Goal: Task Accomplishment & Management: Manage account settings

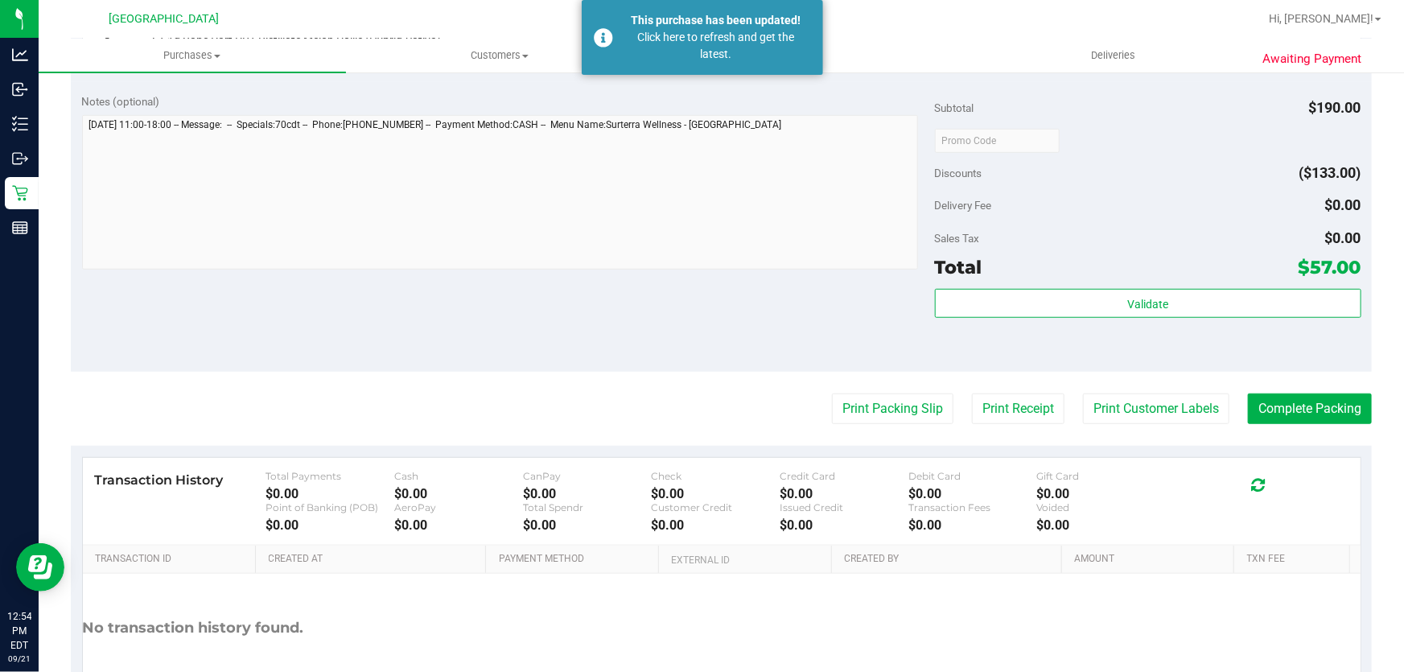
scroll to position [512, 0]
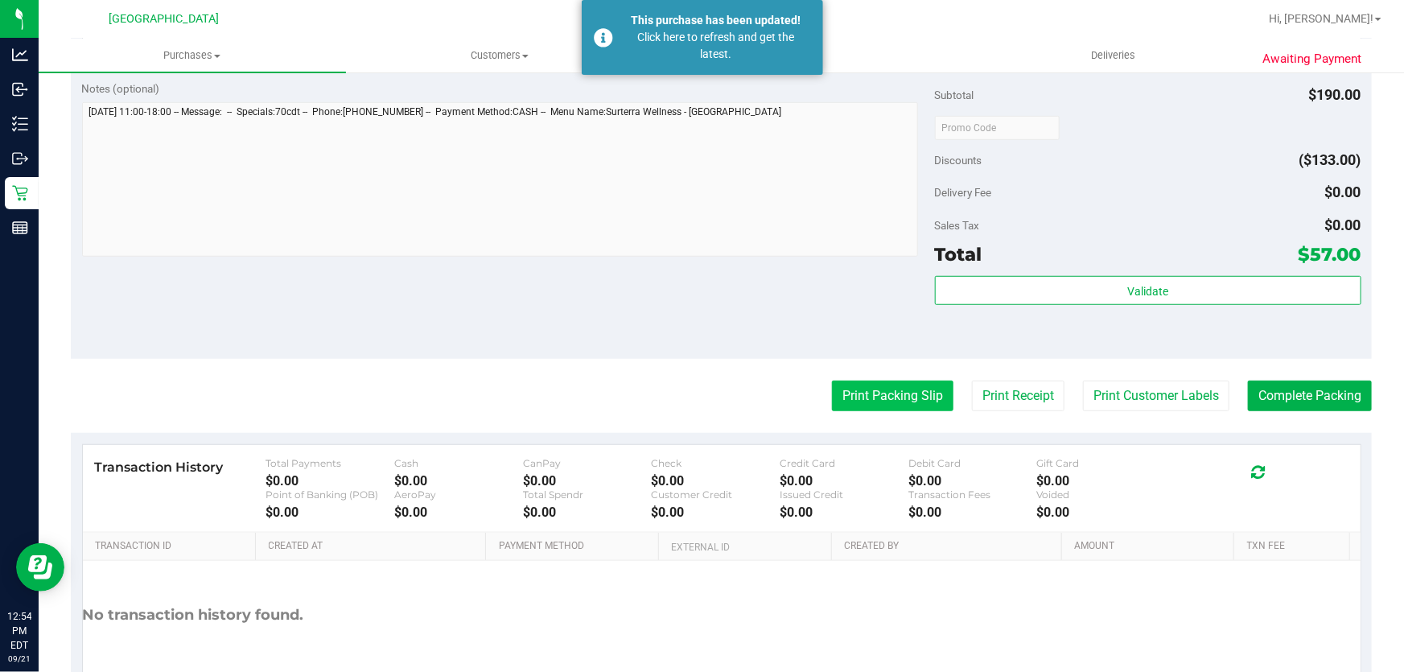
click at [920, 401] on button "Print Packing Slip" at bounding box center [892, 395] width 121 height 31
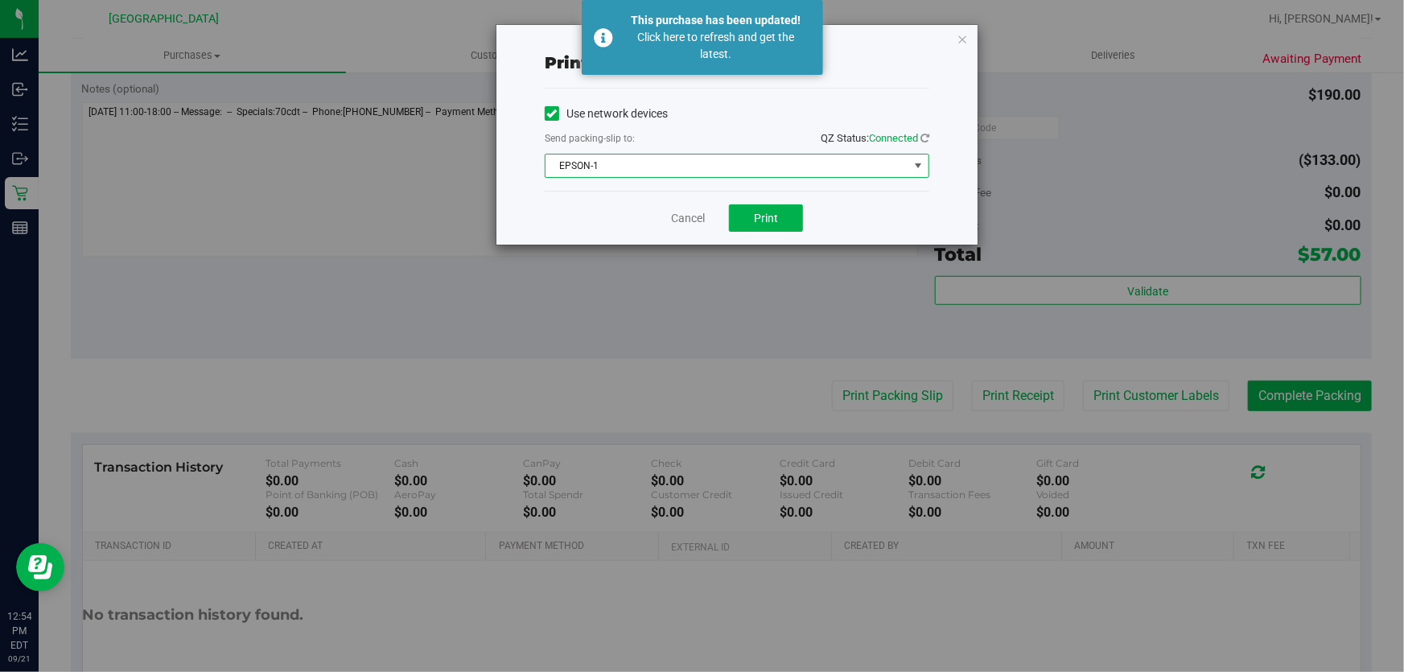
click at [840, 161] on span "EPSON-1" at bounding box center [726, 165] width 363 height 23
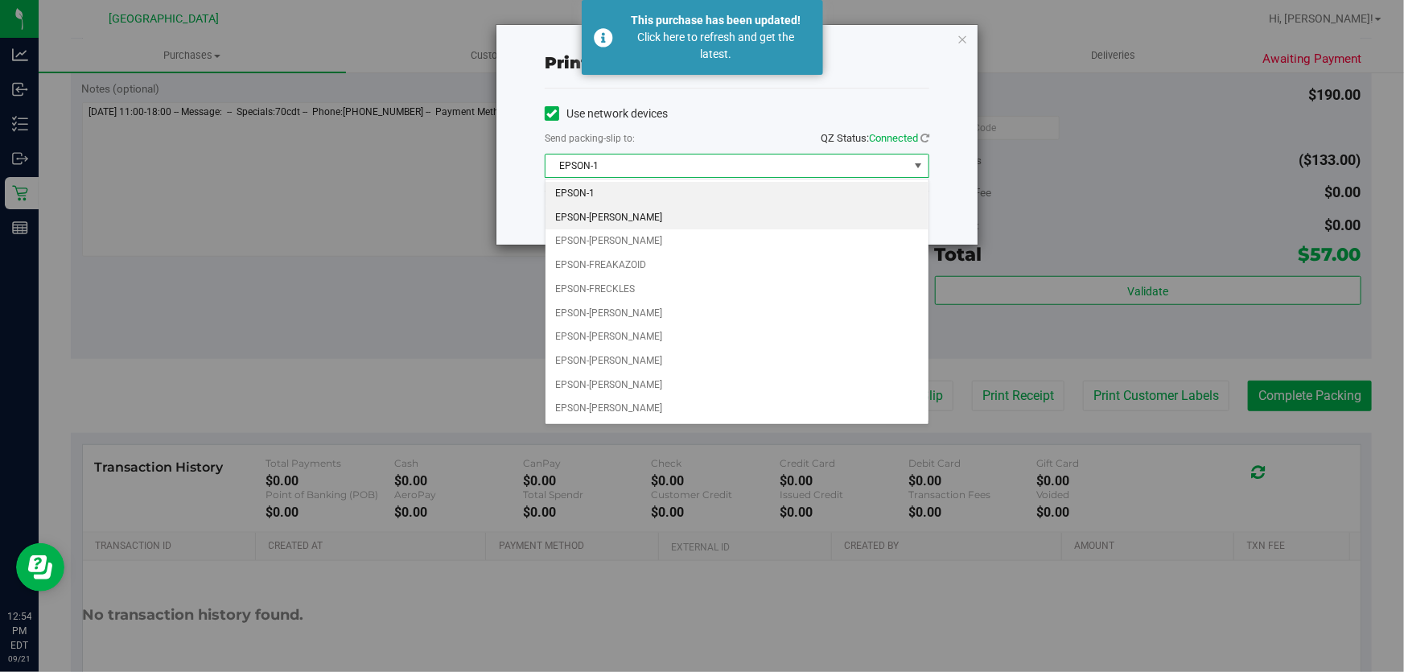
click at [679, 216] on li "EPSON-[PERSON_NAME]" at bounding box center [736, 218] width 383 height 24
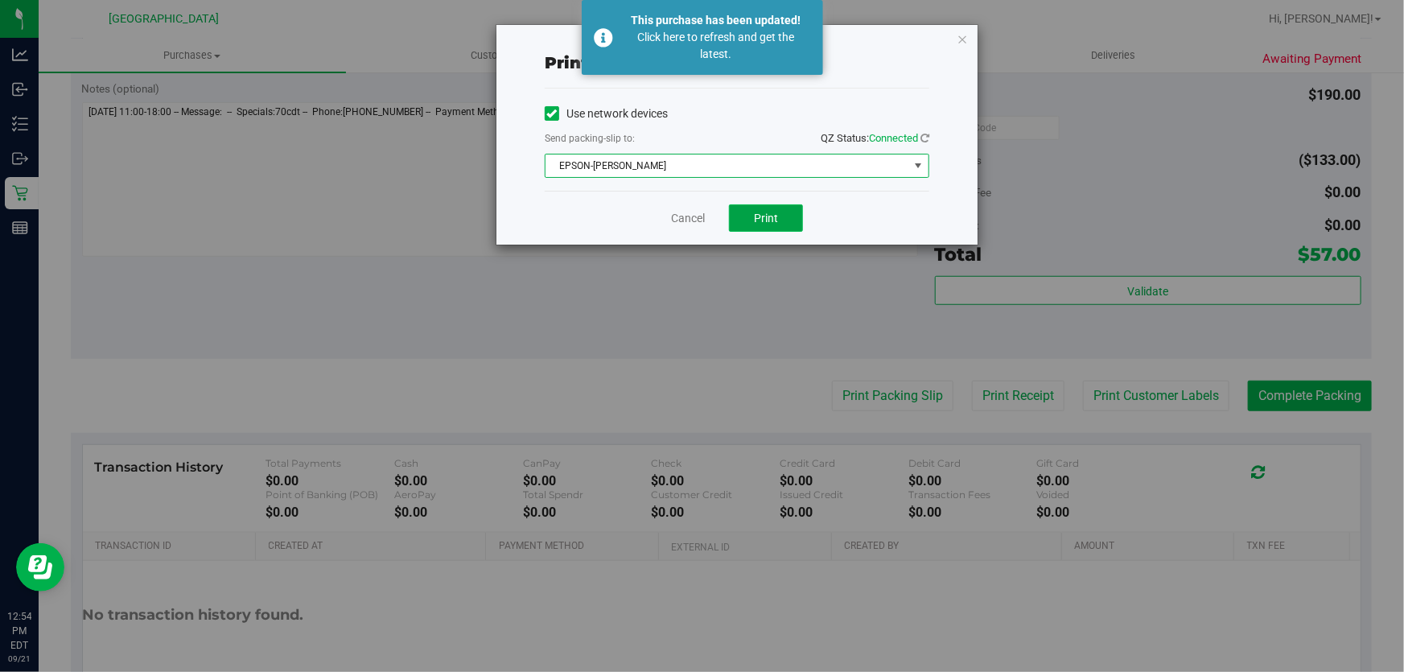
click at [754, 212] on span "Print" at bounding box center [766, 218] width 24 height 13
click at [700, 214] on link "Cancel" at bounding box center [688, 218] width 34 height 17
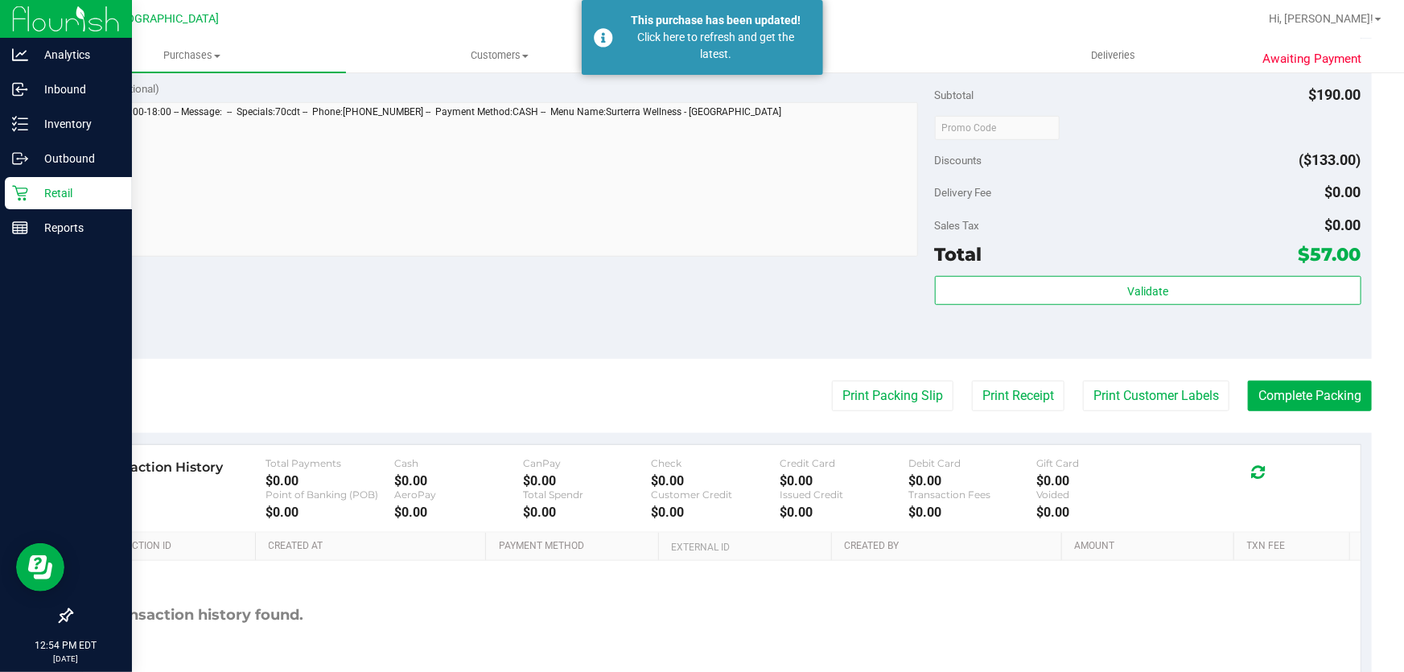
click at [31, 196] on p "Retail" at bounding box center [76, 192] width 97 height 19
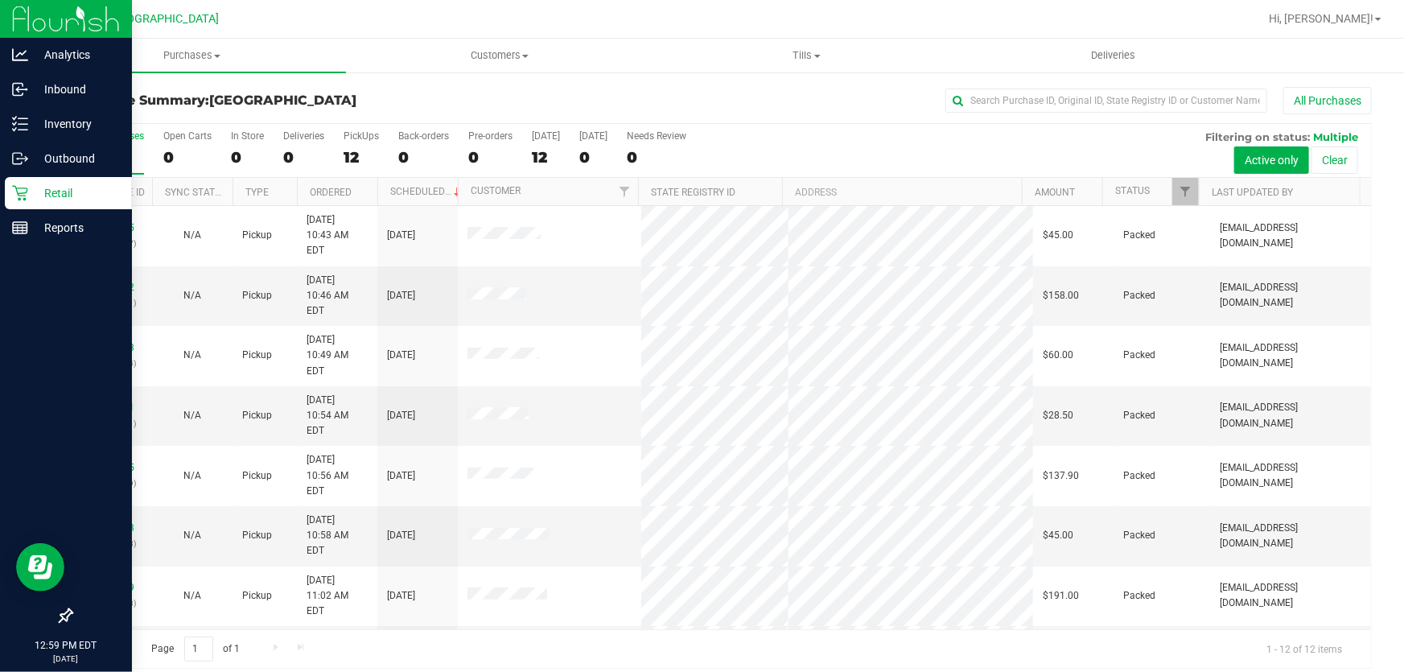
click at [35, 192] on p "Retail" at bounding box center [76, 192] width 97 height 19
click at [81, 123] on p "Inventory" at bounding box center [76, 123] width 97 height 19
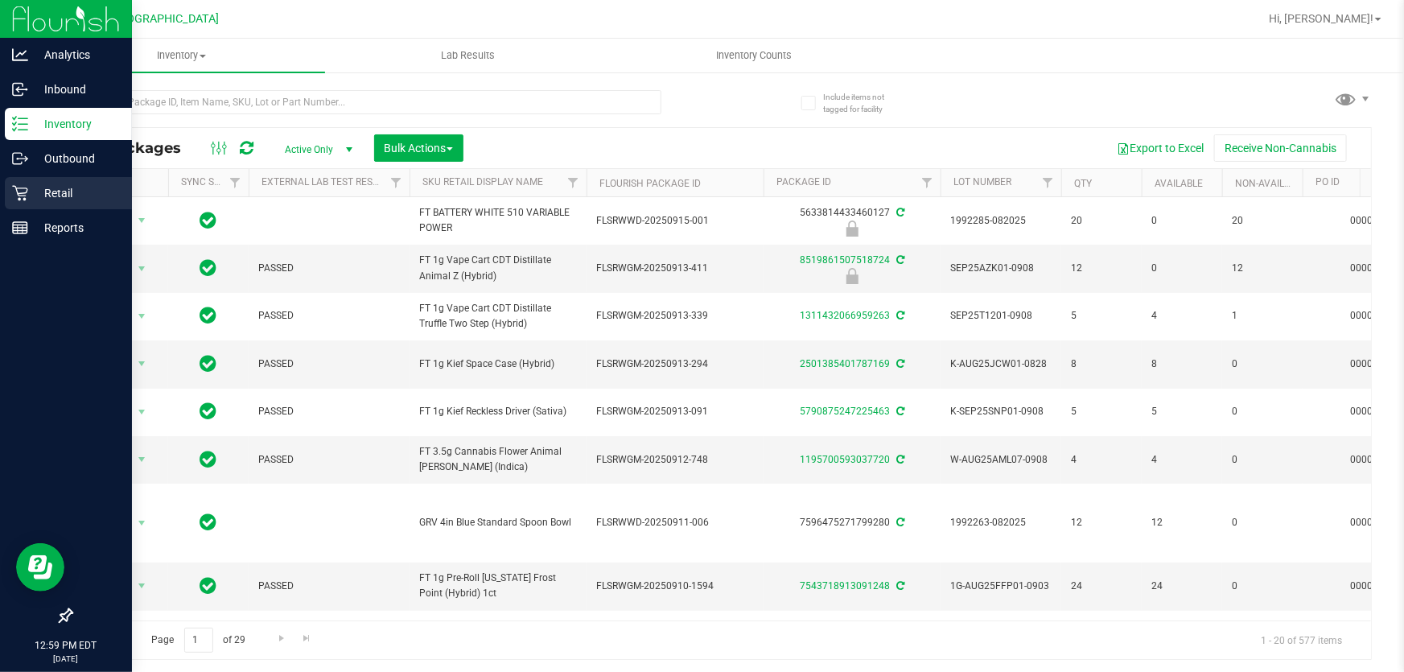
click at [32, 187] on p "Retail" at bounding box center [76, 192] width 97 height 19
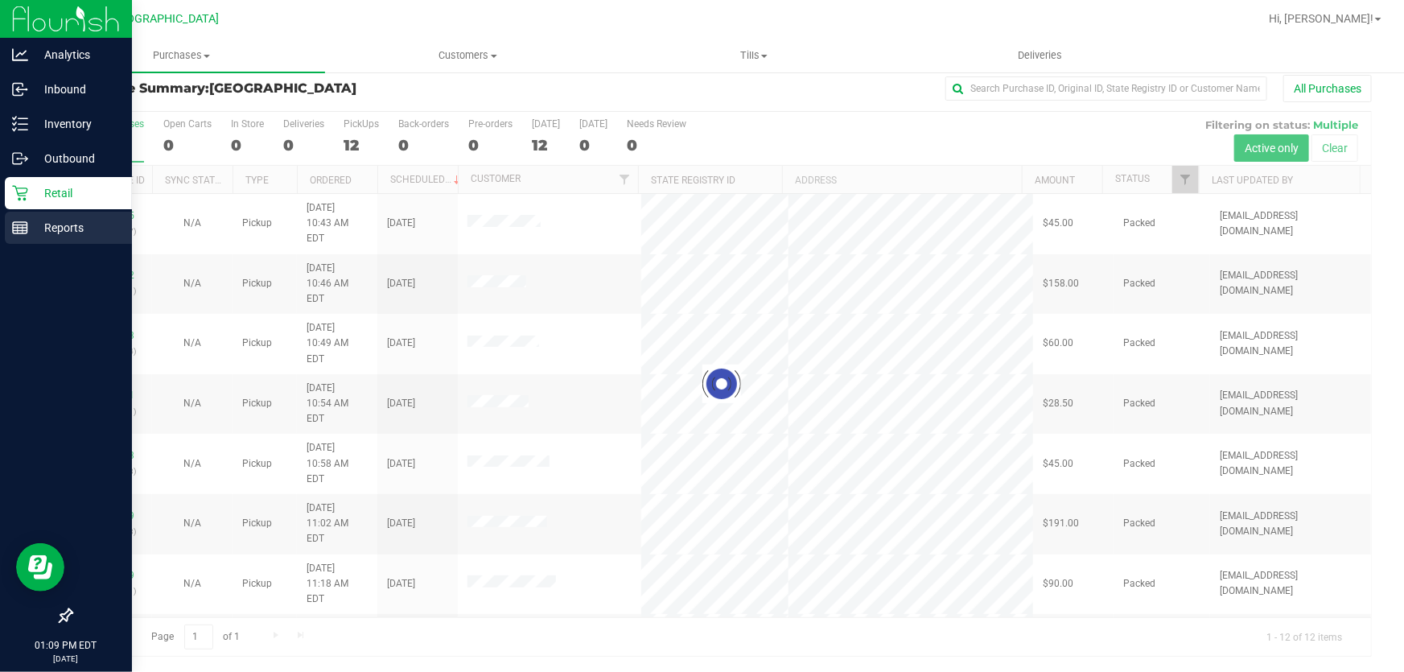
click at [19, 231] on line at bounding box center [20, 231] width 14 height 0
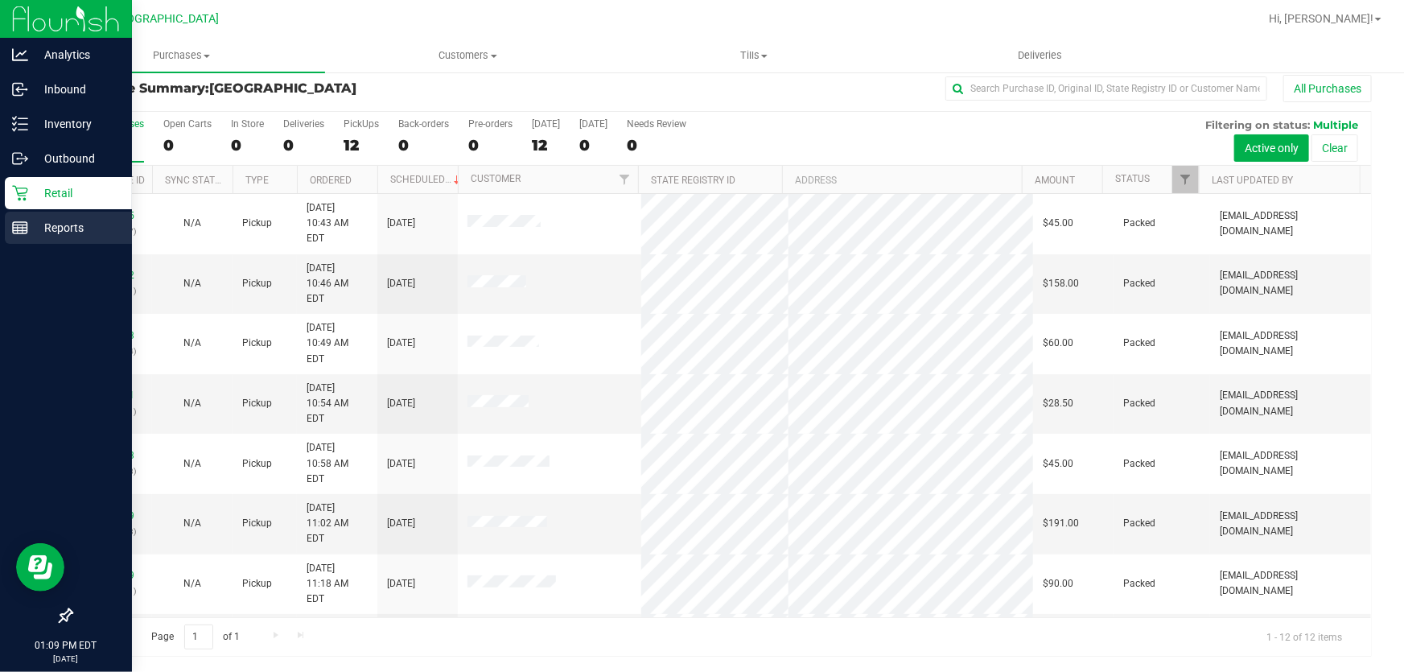
click at [23, 228] on line at bounding box center [20, 228] width 14 height 0
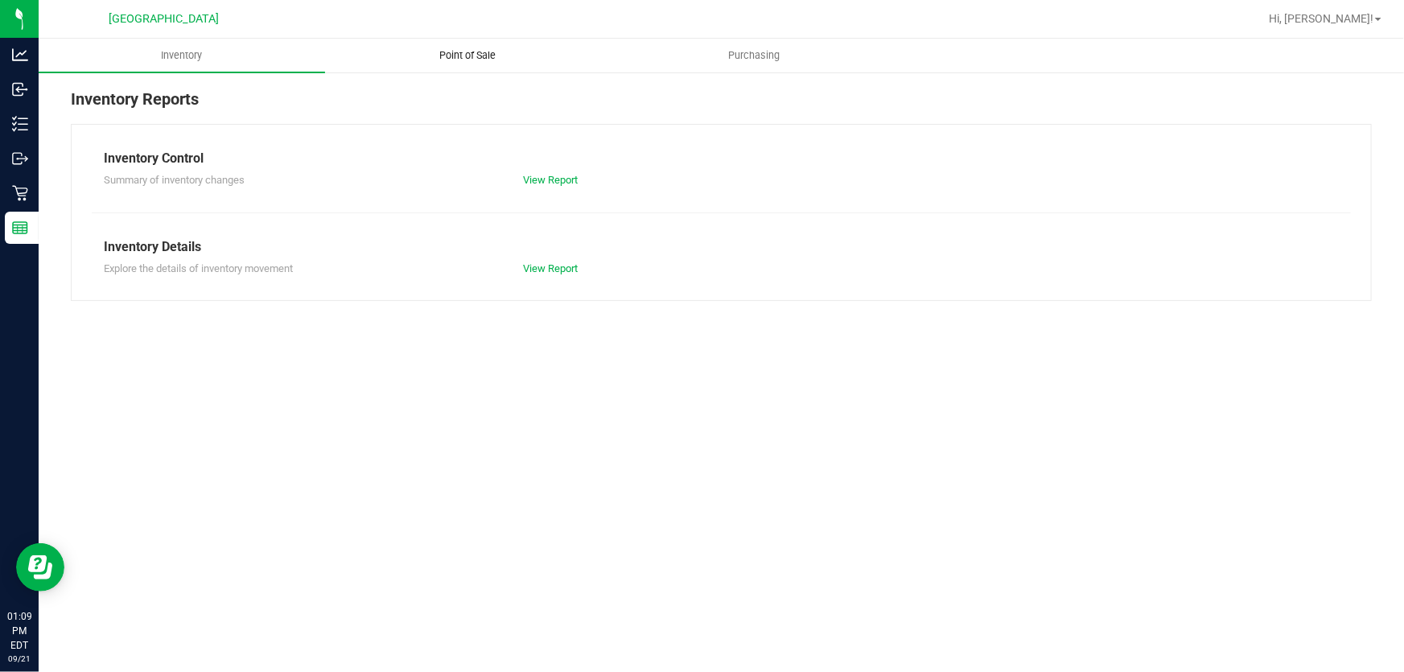
click at [444, 49] on span "Point of Sale" at bounding box center [468, 55] width 100 height 14
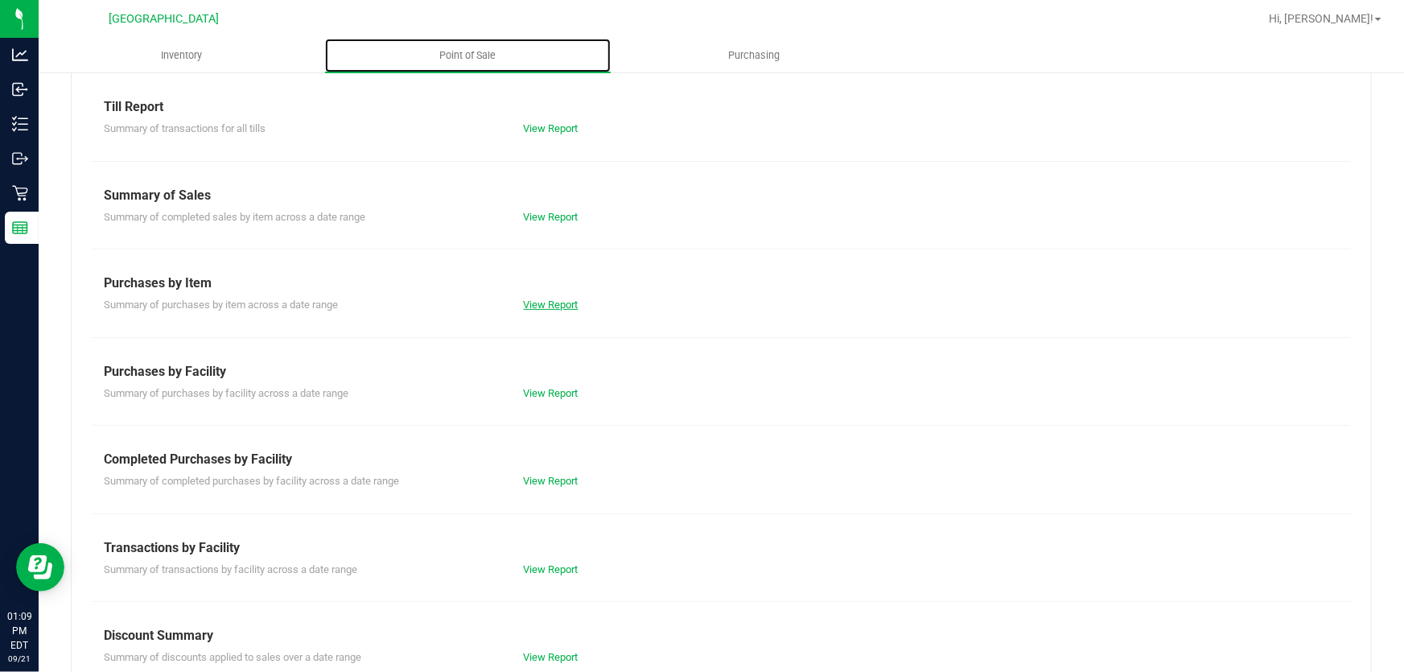
scroll to position [172, 0]
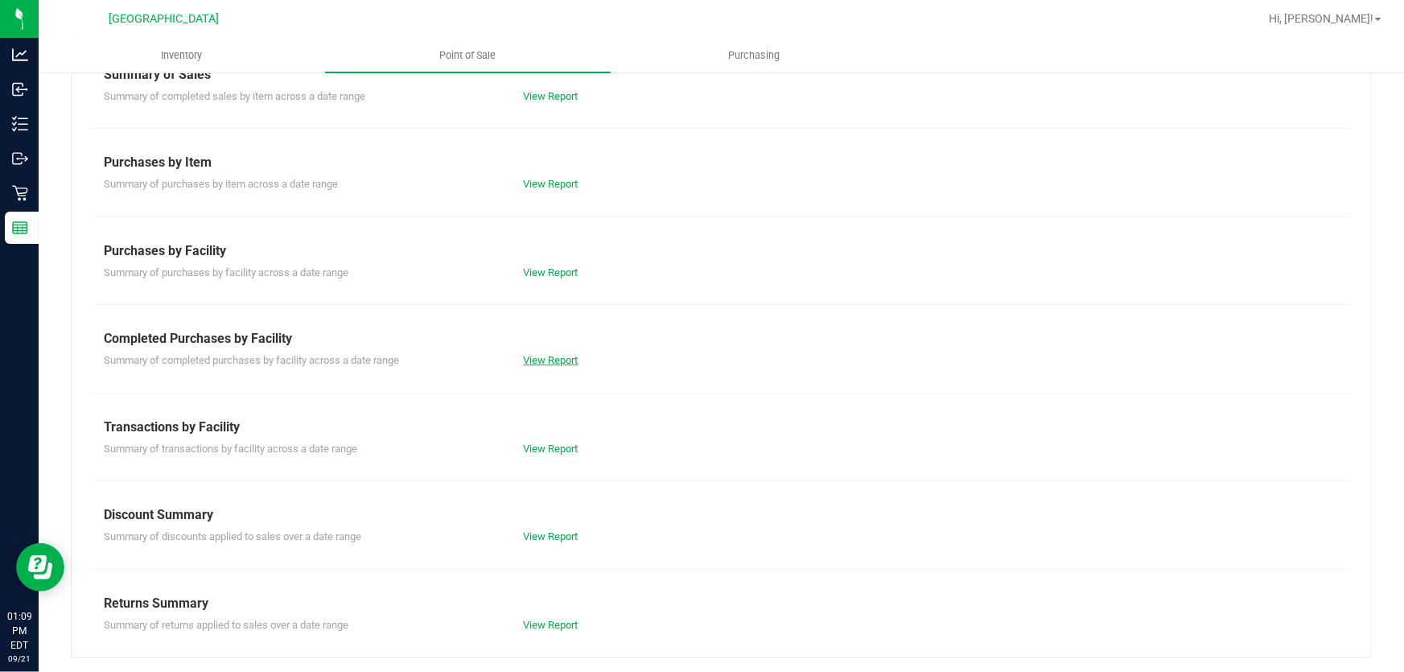
click at [553, 354] on link "View Report" at bounding box center [551, 360] width 55 height 12
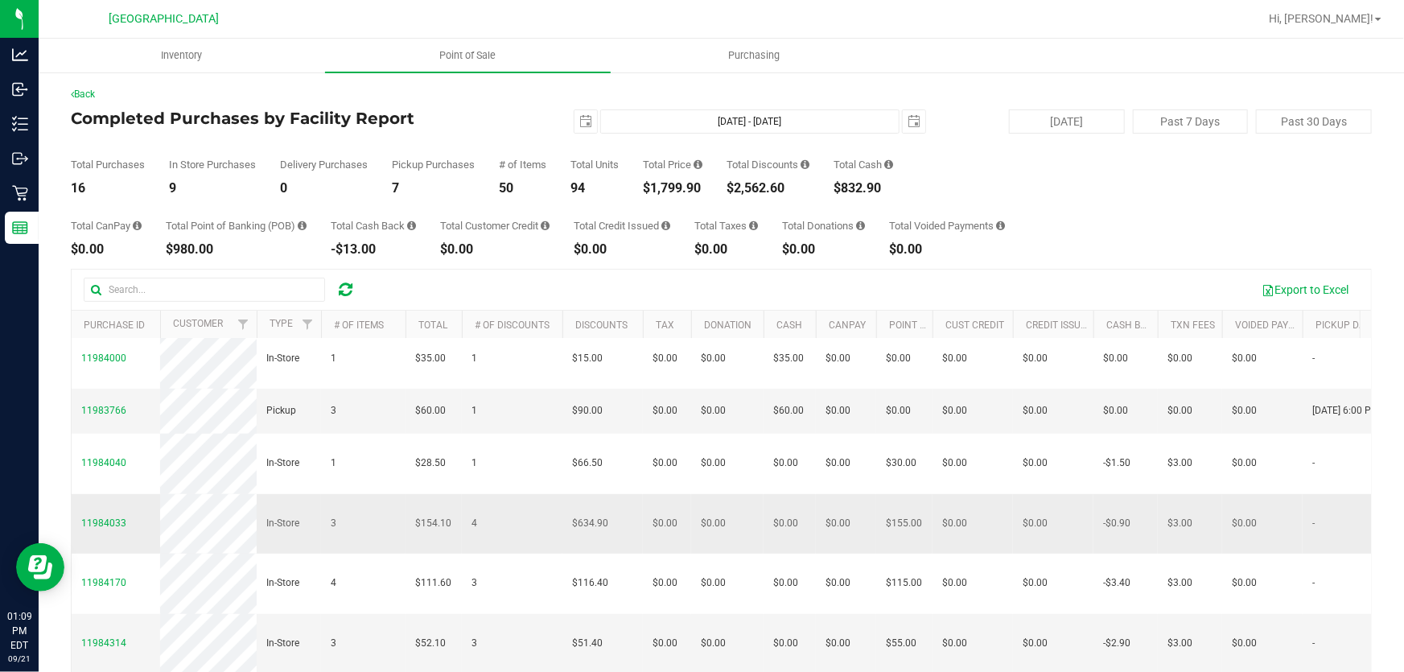
scroll to position [145, 0]
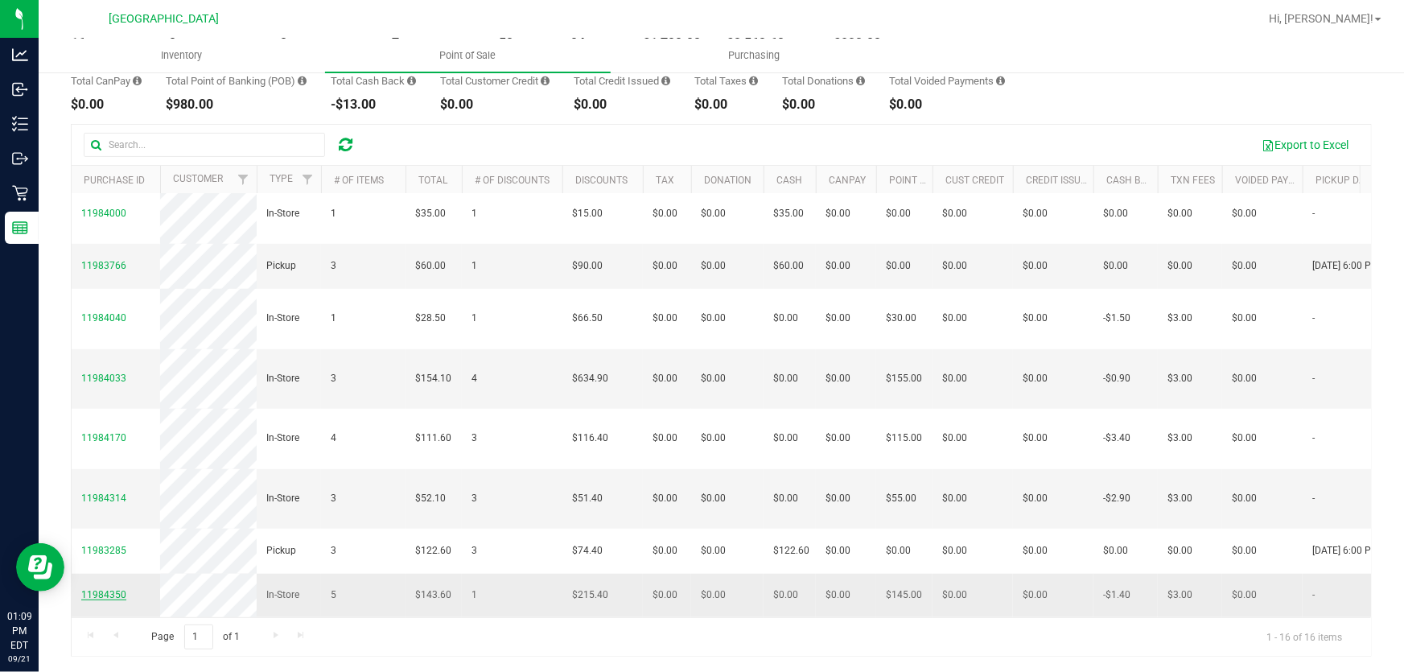
click at [105, 589] on span "11984350" at bounding box center [103, 594] width 45 height 11
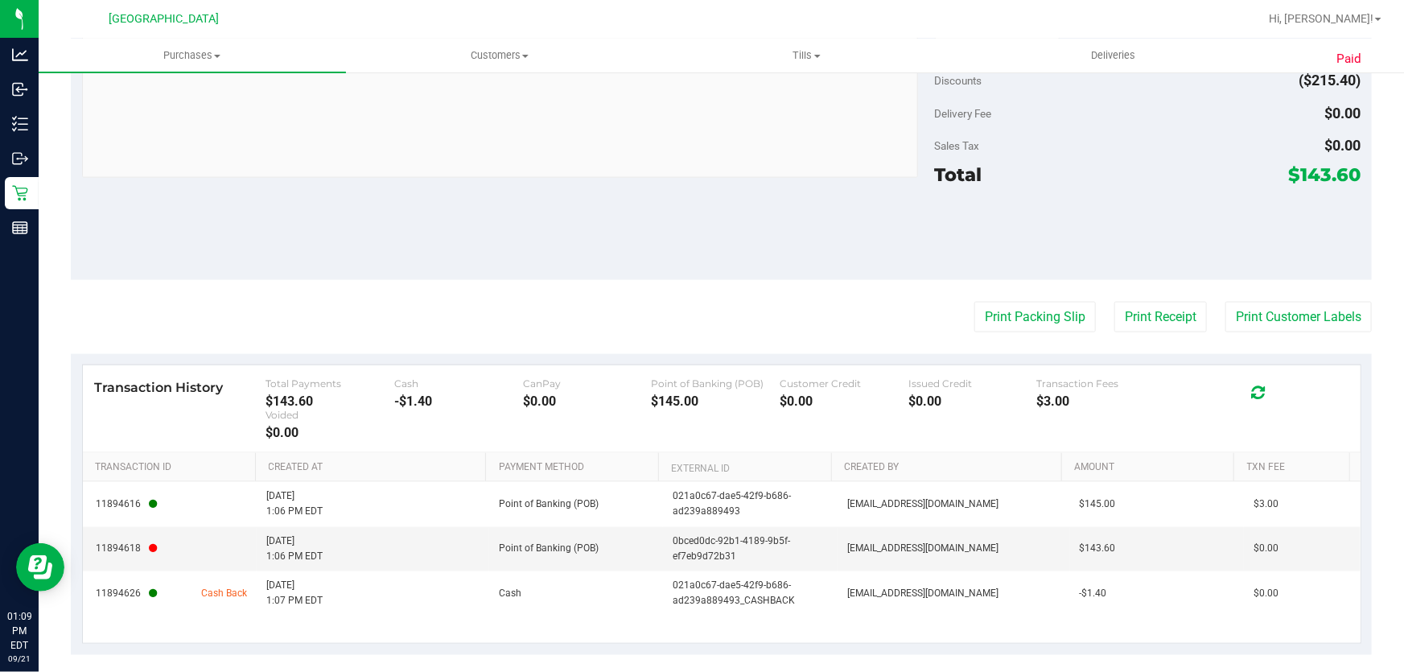
scroll to position [976, 0]
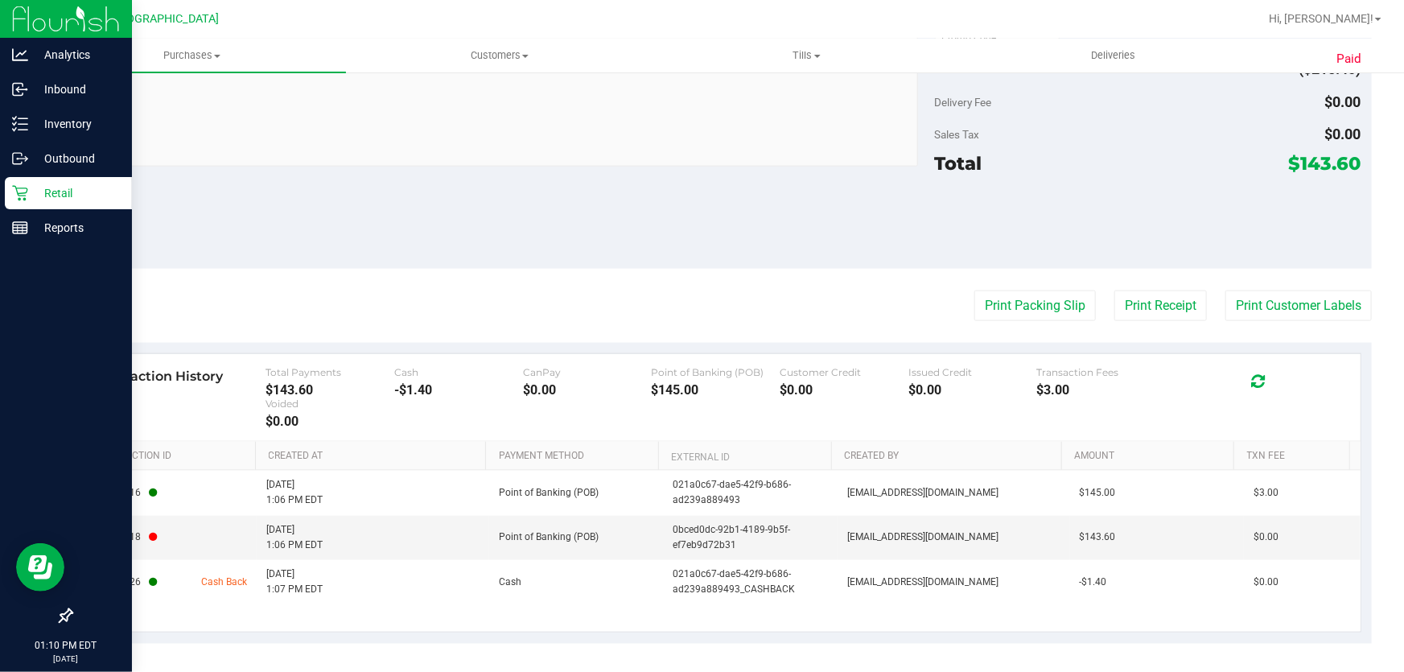
click at [21, 195] on icon at bounding box center [19, 193] width 15 height 15
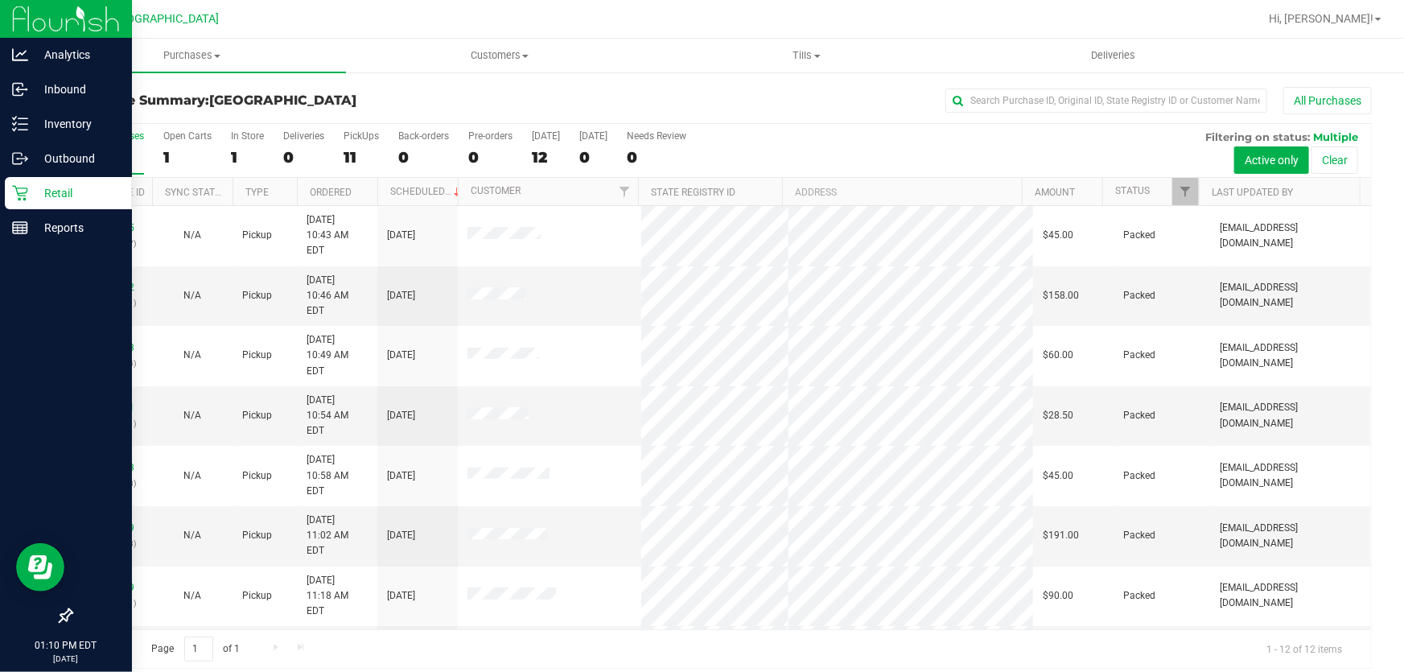
click at [14, 185] on icon at bounding box center [20, 193] width 16 height 16
click at [40, 193] on p "Retail" at bounding box center [76, 192] width 97 height 19
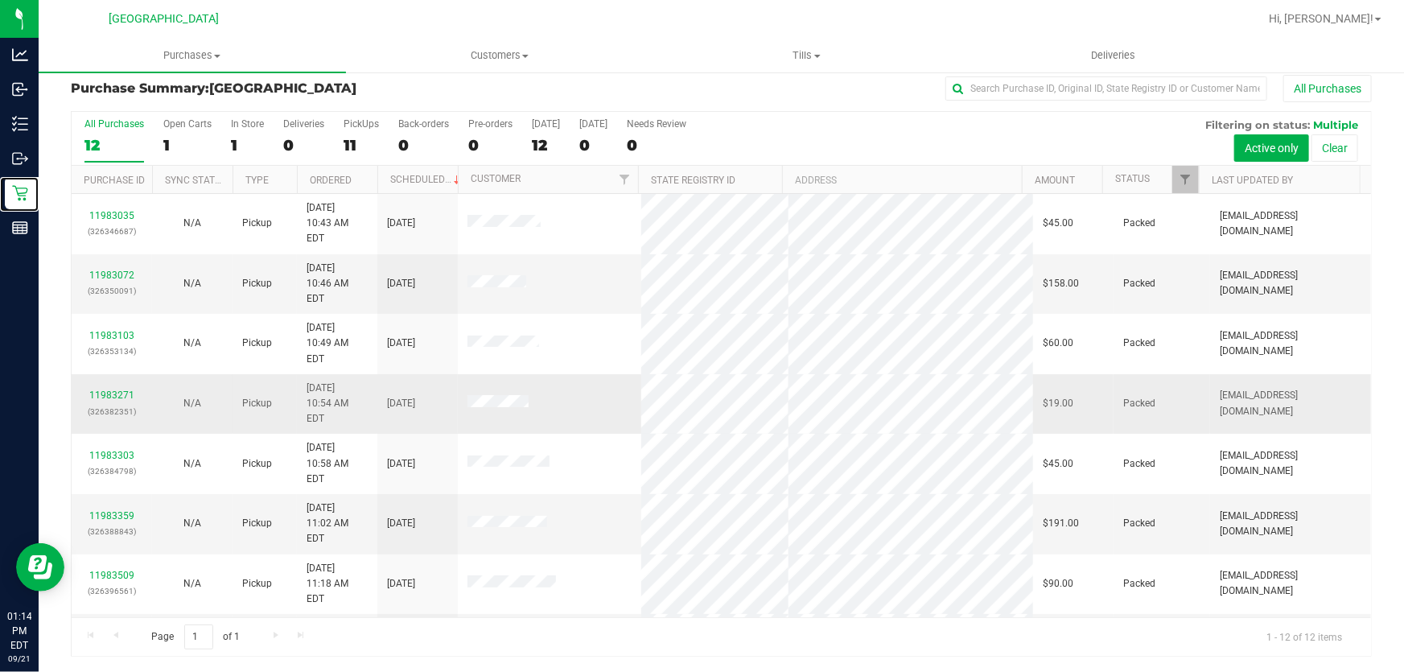
scroll to position [109, 0]
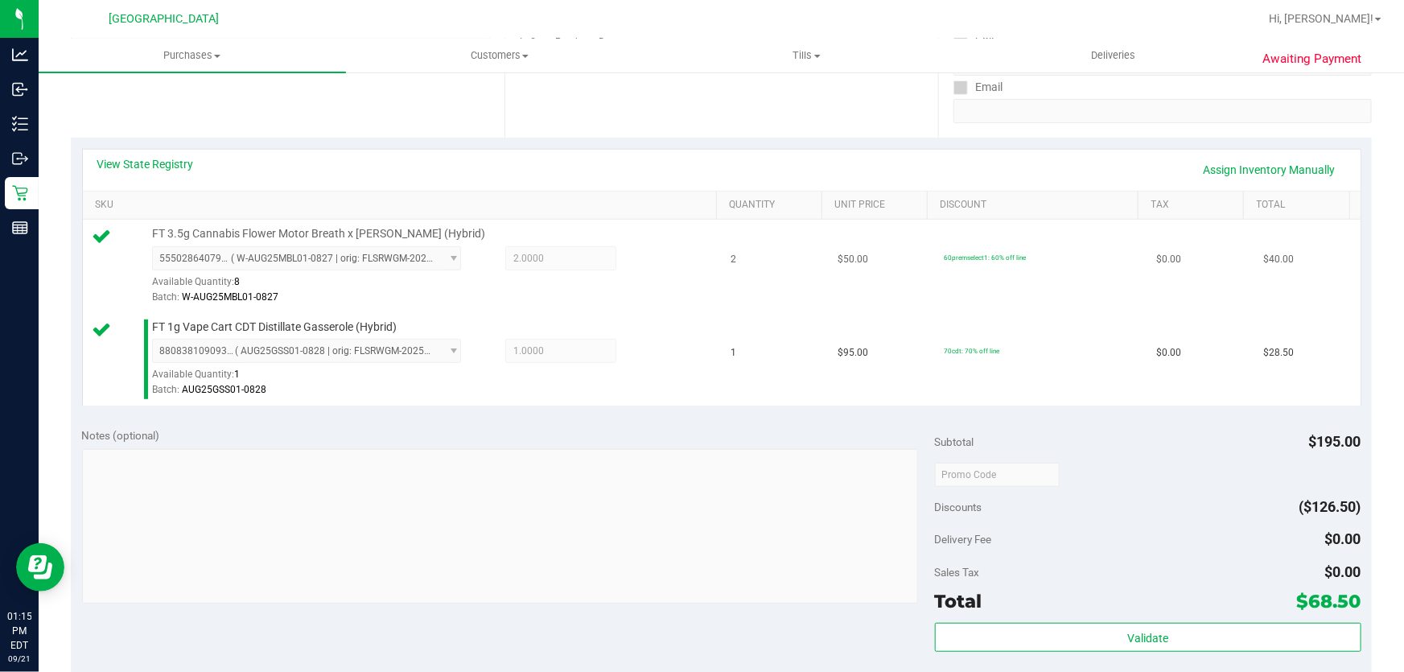
scroll to position [512, 0]
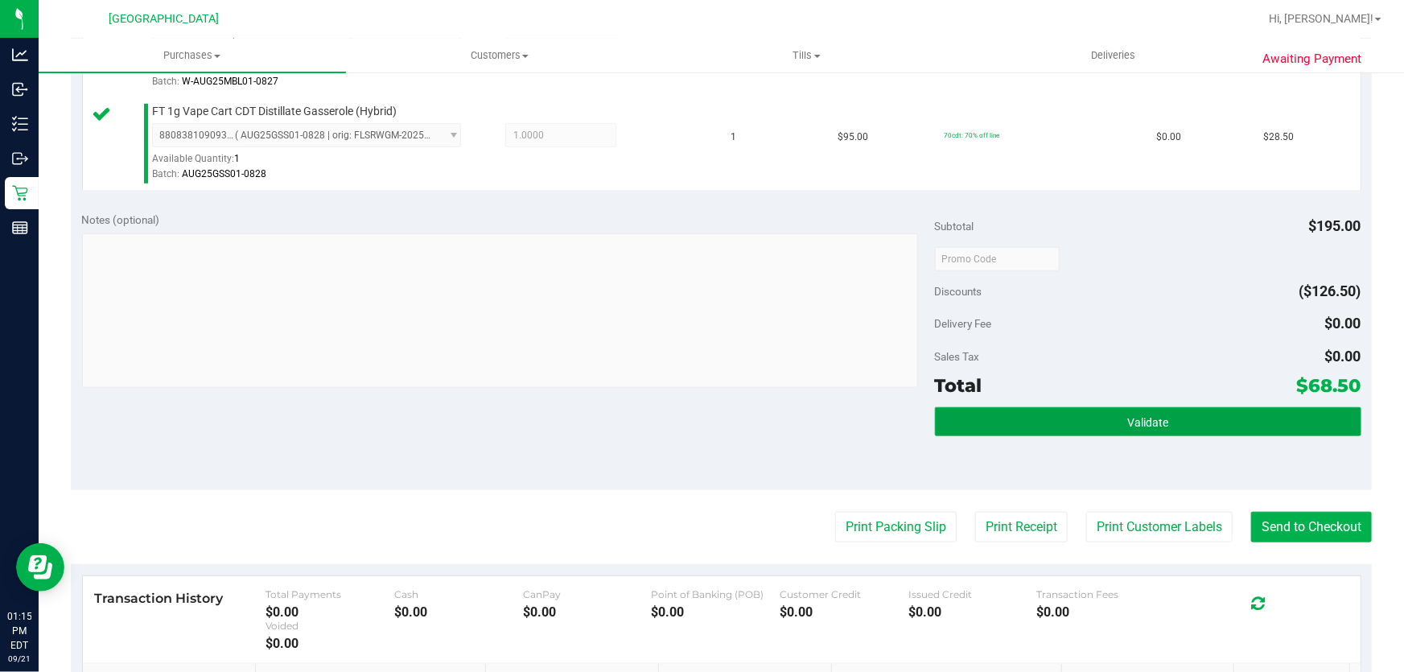
click at [1045, 423] on button "Validate" at bounding box center [1148, 421] width 426 height 29
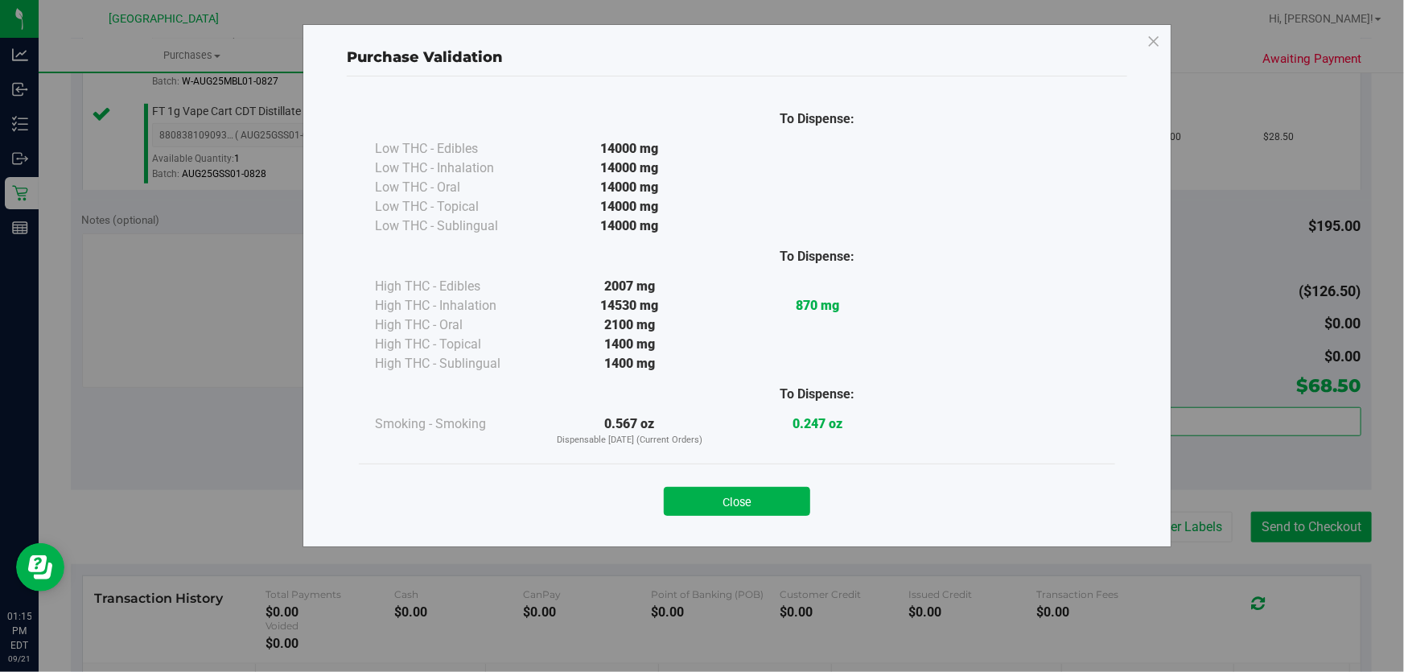
drag, startPoint x: 707, startPoint y: 502, endPoint x: 811, endPoint y: 506, distance: 103.8
click at [709, 502] on button "Close" at bounding box center [737, 501] width 146 height 29
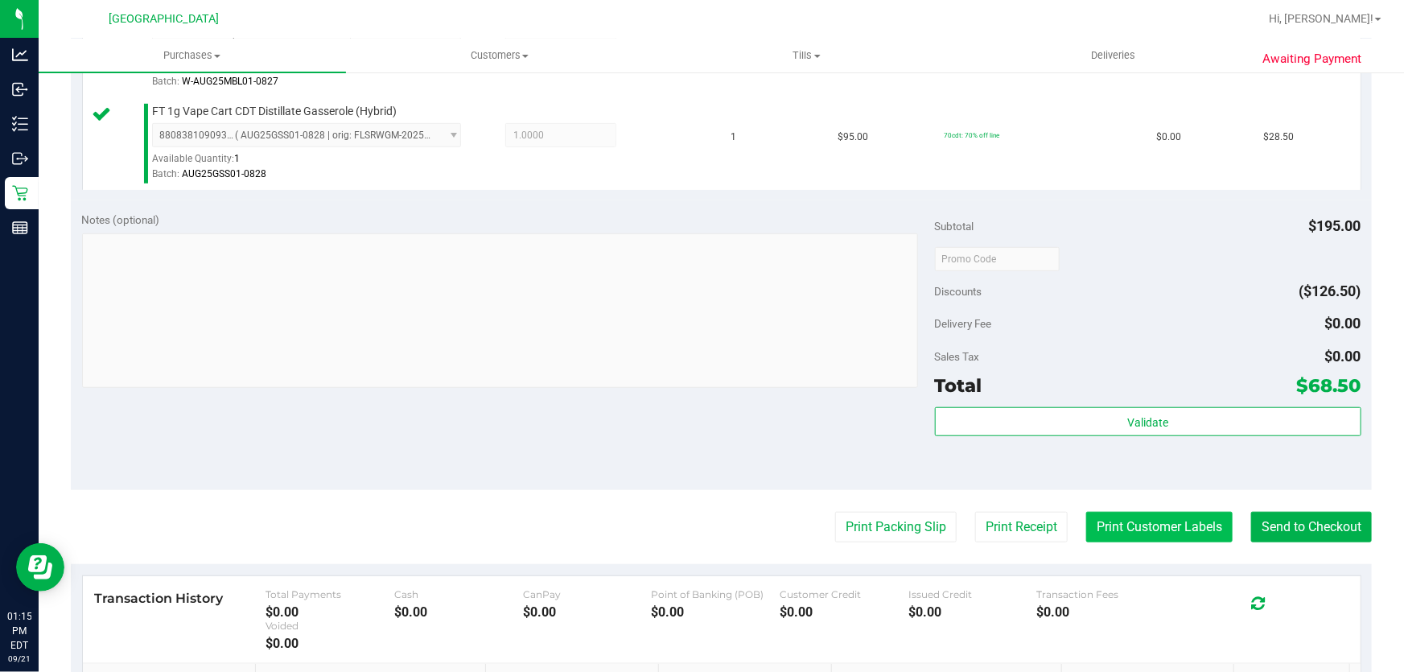
click at [1126, 533] on button "Print Customer Labels" at bounding box center [1159, 527] width 146 height 31
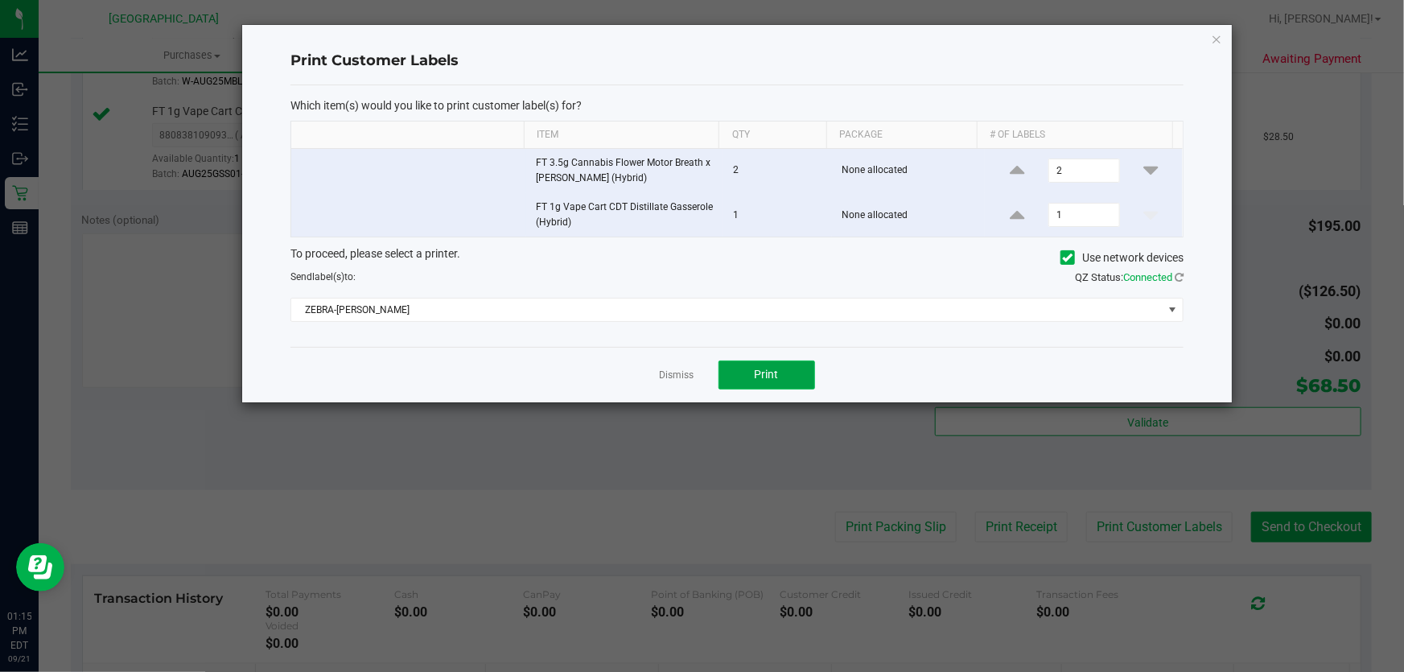
click at [730, 382] on button "Print" at bounding box center [766, 374] width 97 height 29
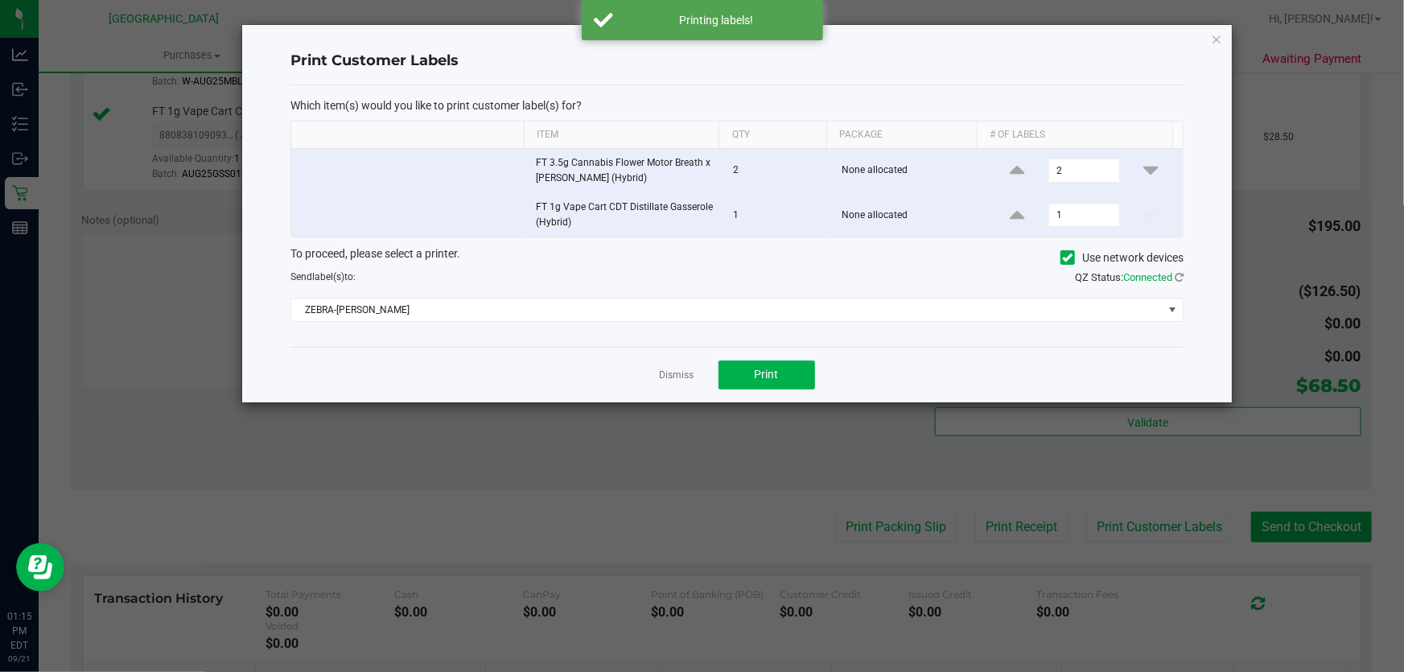
drag, startPoint x: 668, startPoint y: 376, endPoint x: 684, endPoint y: 375, distance: 16.1
click at [676, 375] on link "Dismiss" at bounding box center [677, 375] width 35 height 14
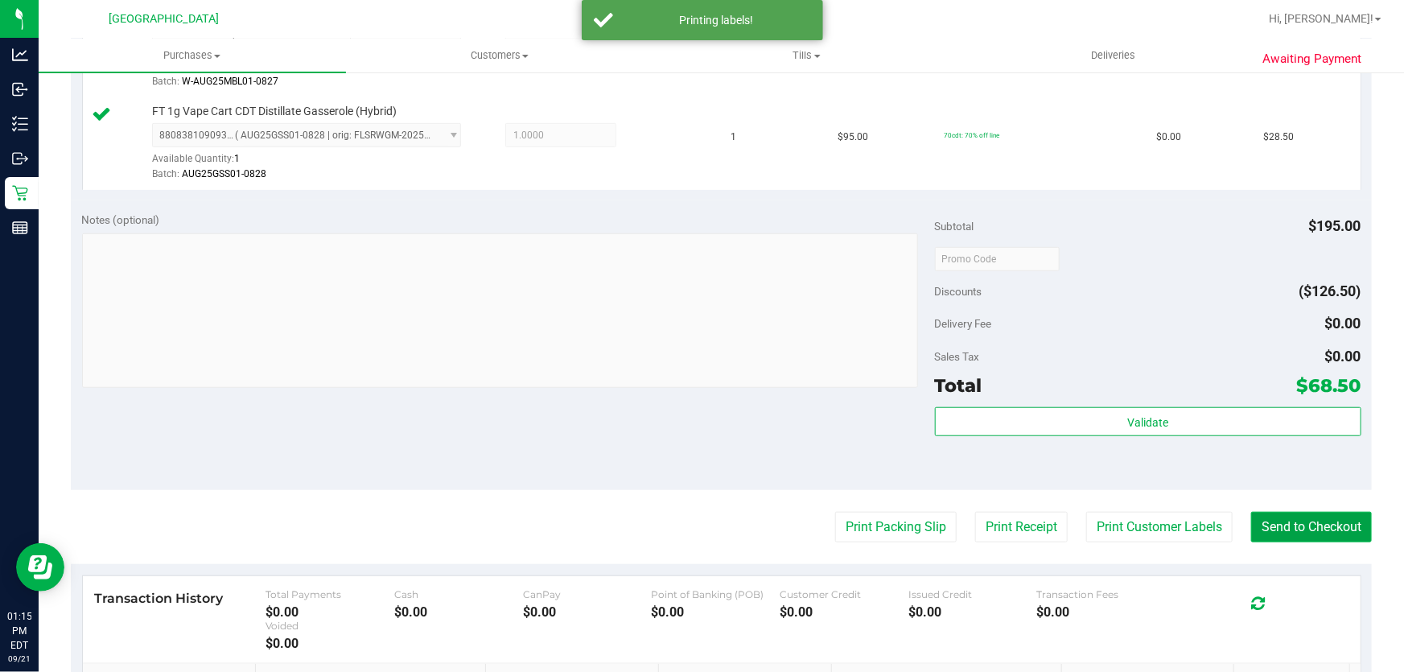
click at [1261, 520] on button "Send to Checkout" at bounding box center [1311, 527] width 121 height 31
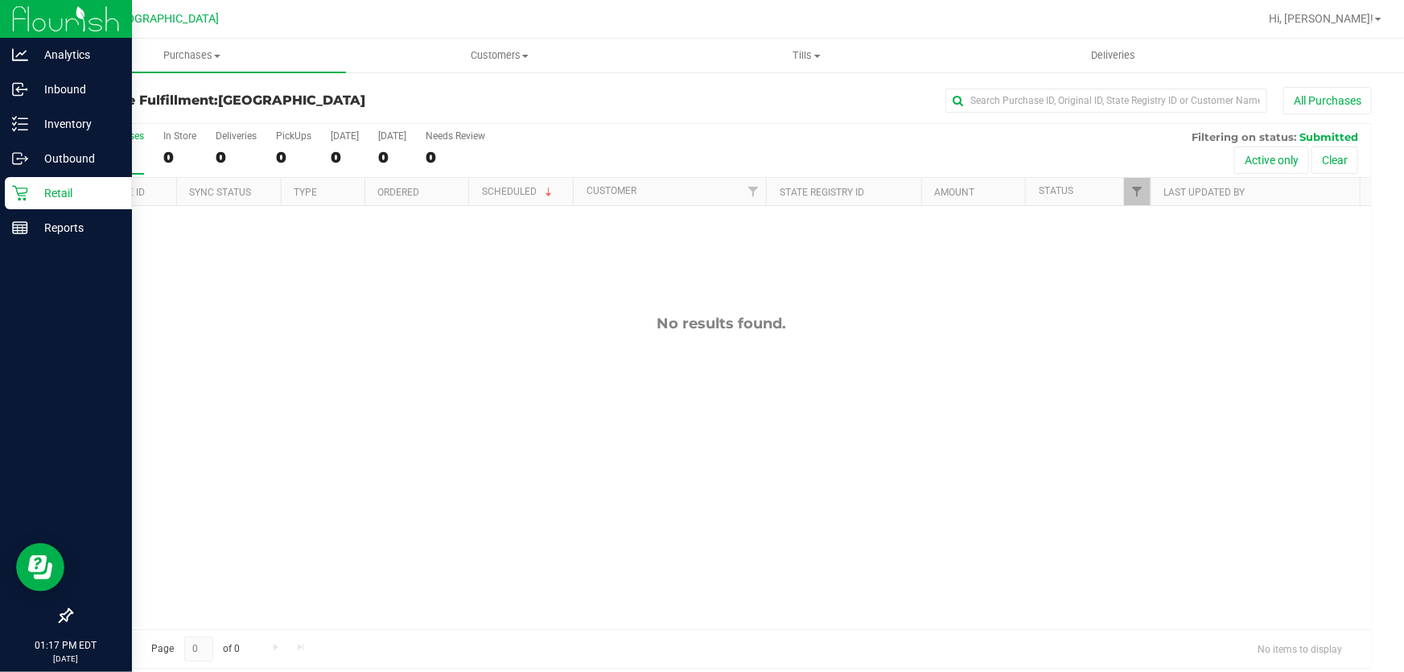
click at [33, 192] on p "Retail" at bounding box center [76, 192] width 97 height 19
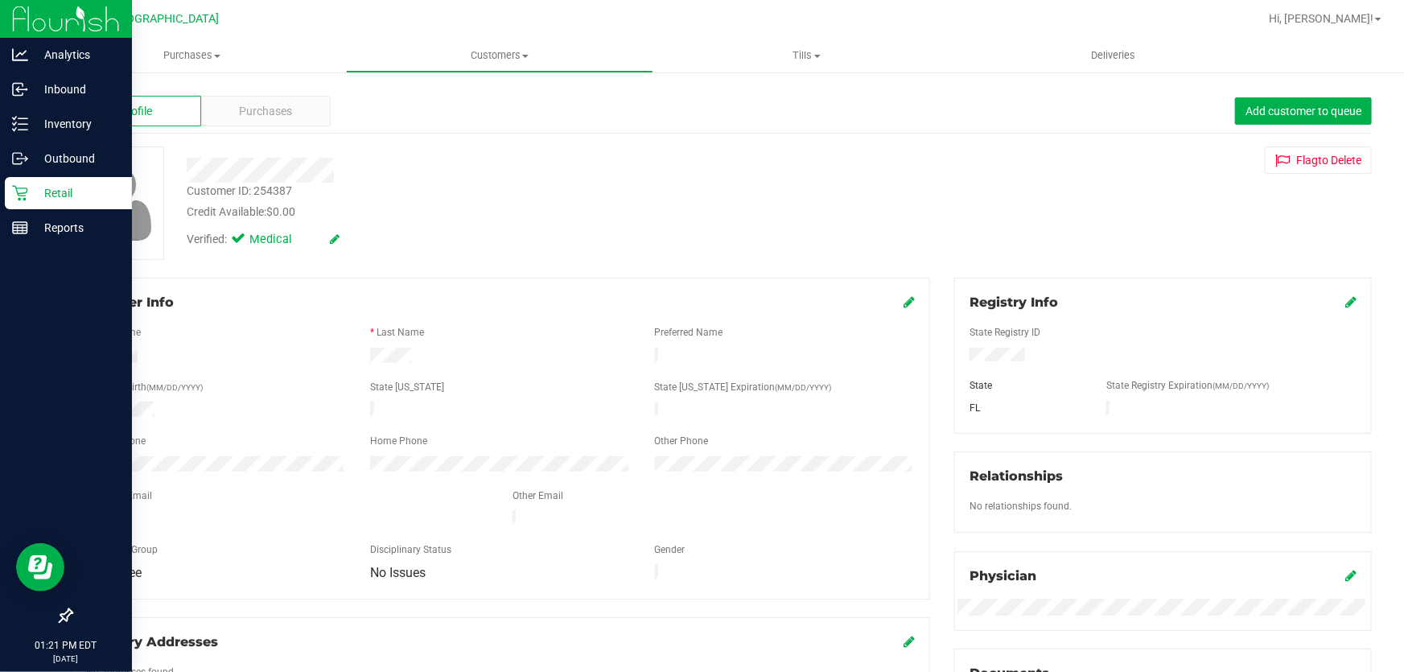
click at [23, 192] on icon at bounding box center [19, 193] width 15 height 15
